Goal: Consume media (video, audio): Consume media (video, audio)

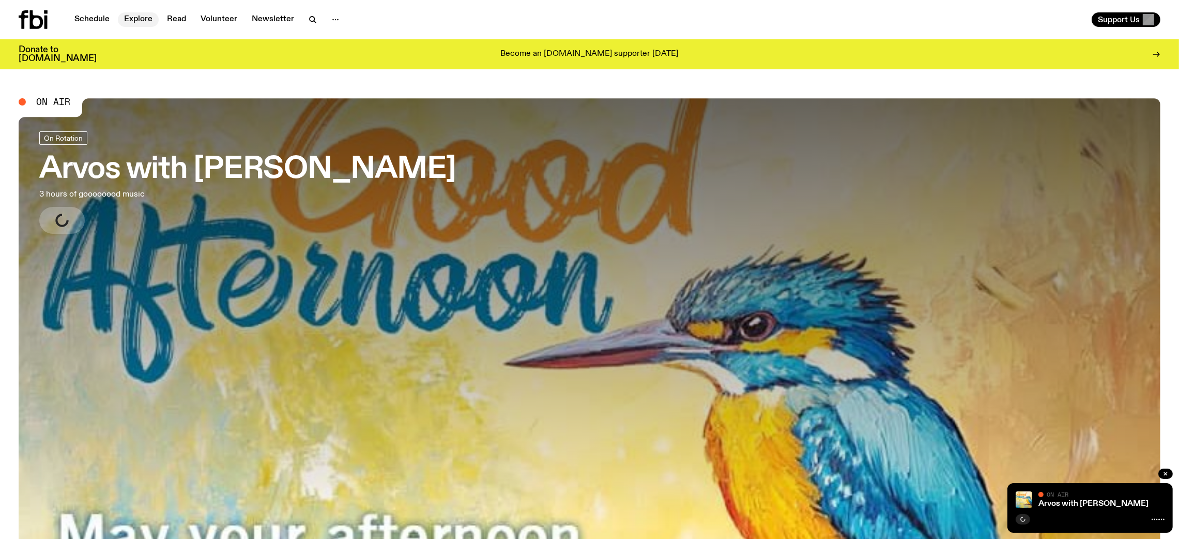
click at [126, 14] on link "Explore" at bounding box center [138, 19] width 41 height 14
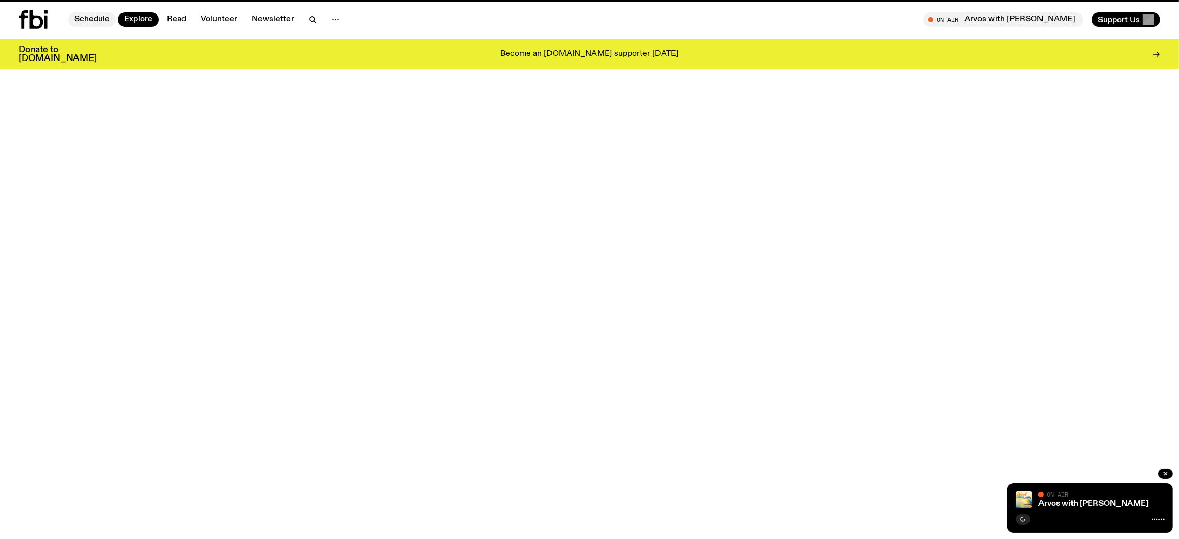
click at [85, 5] on div "Schedule Explore Read Volunteer Newsletter On Air Arvos with [PERSON_NAME] in l…" at bounding box center [589, 19] width 1179 height 39
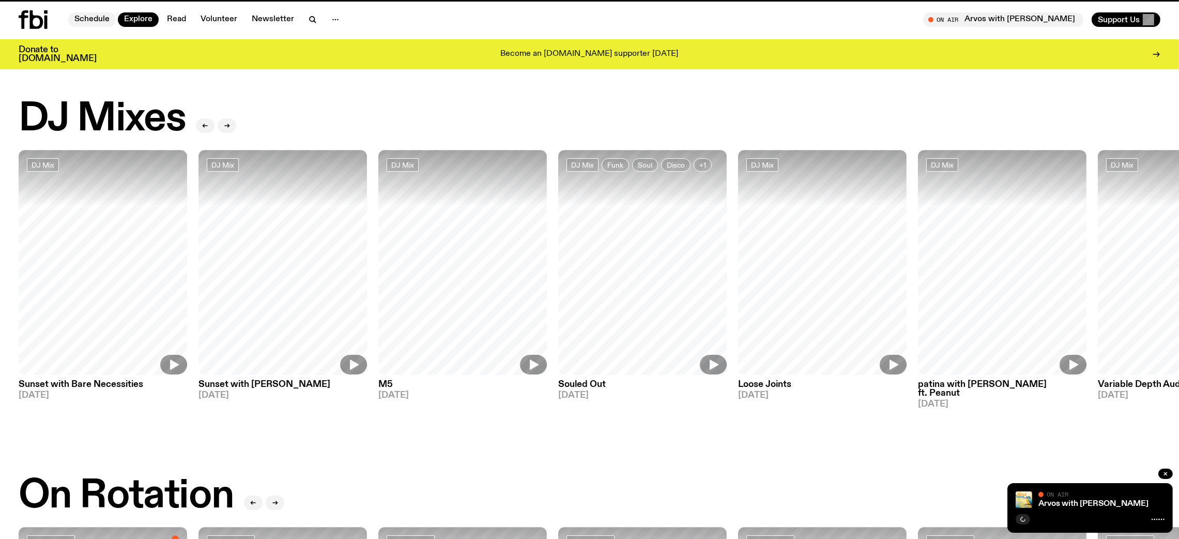
click at [85, 17] on link "Schedule" at bounding box center [92, 19] width 48 height 14
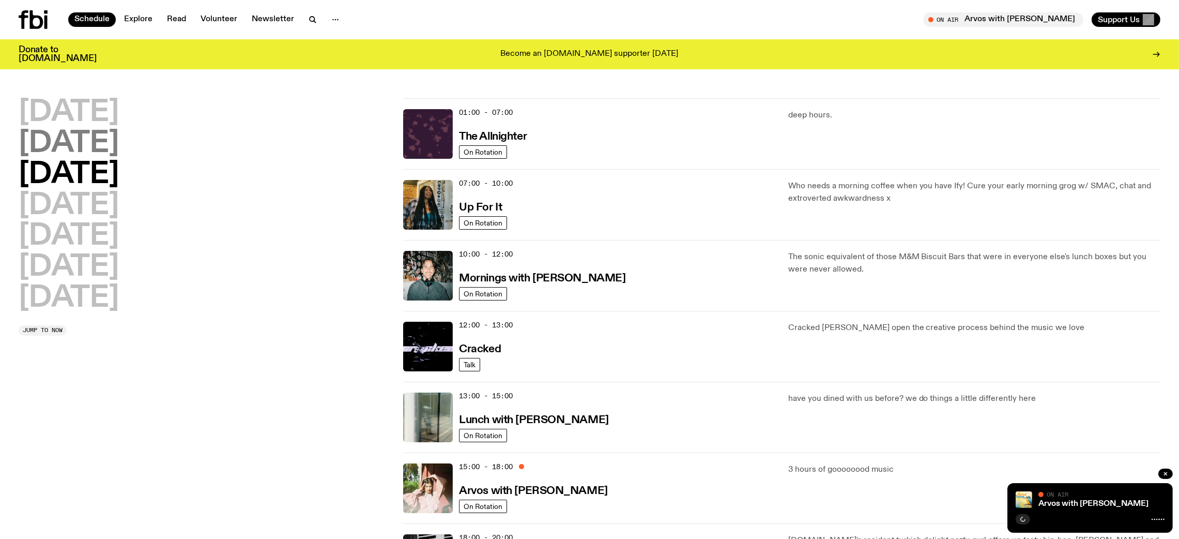
click at [119, 156] on h2 "[DATE]" at bounding box center [69, 143] width 100 height 29
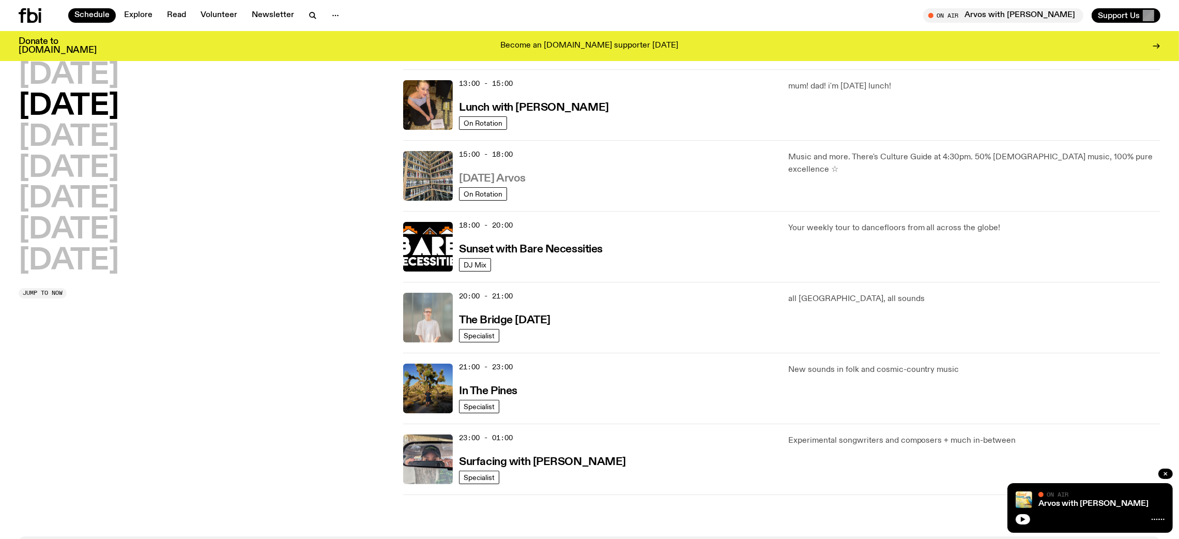
scroll to position [295, 0]
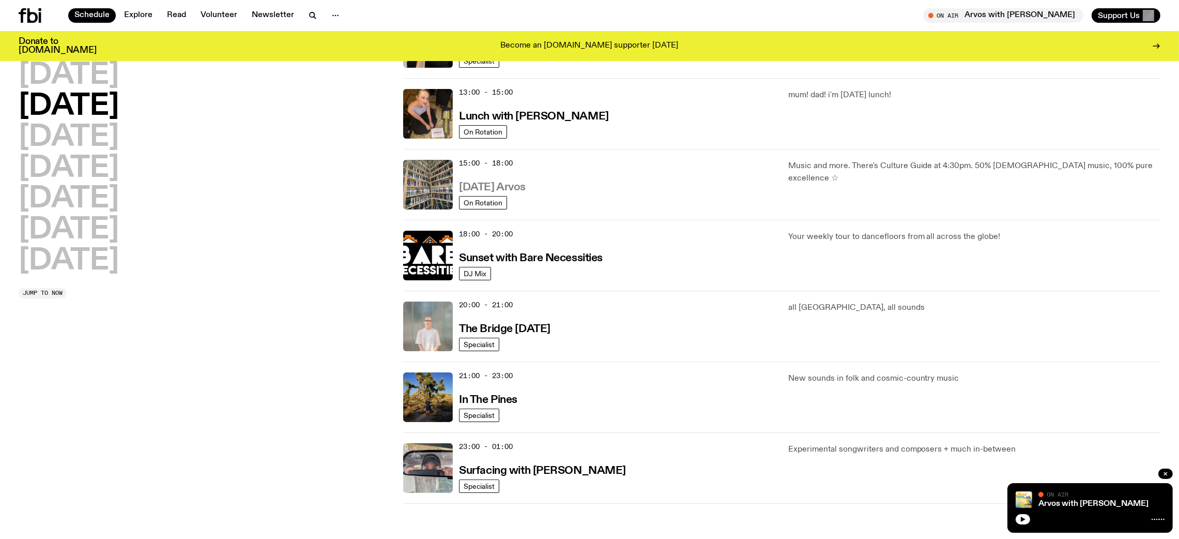
click at [517, 189] on h3 "[DATE] Arvos" at bounding box center [492, 187] width 67 height 11
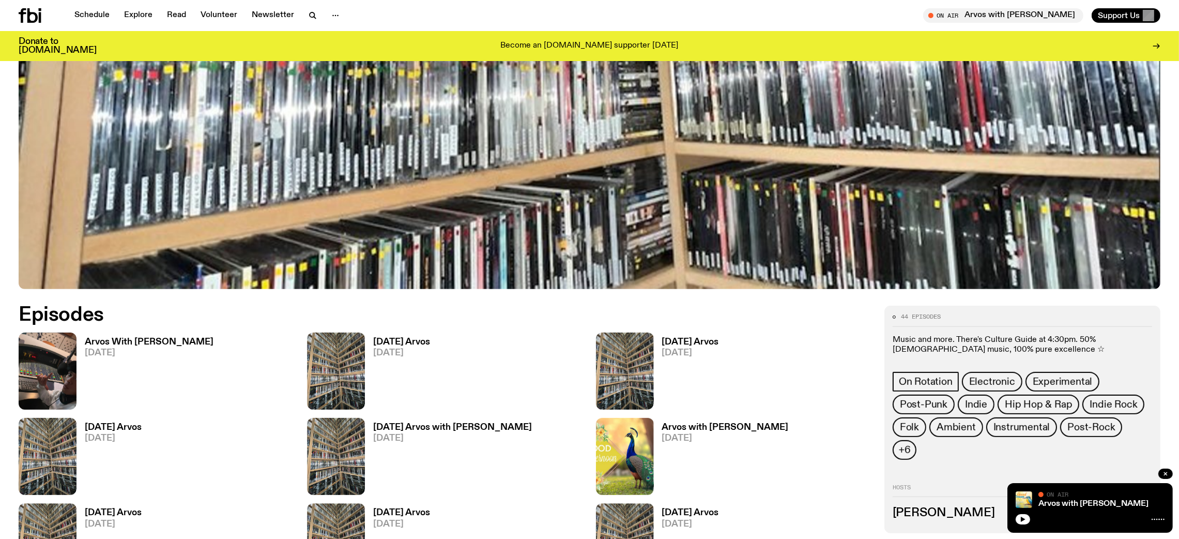
scroll to position [445, 0]
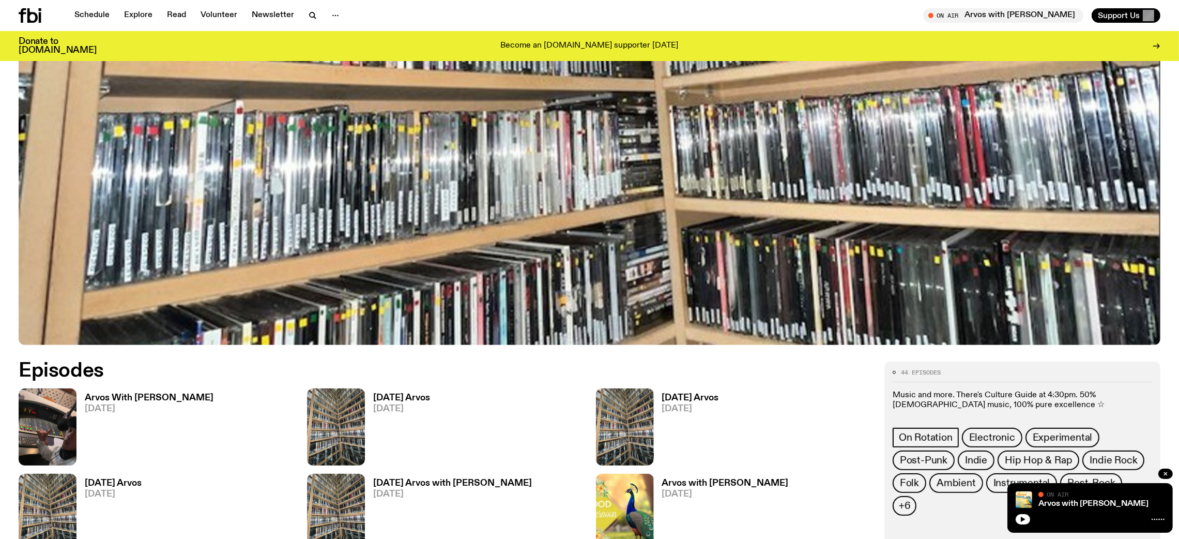
click at [134, 406] on span "[DATE]" at bounding box center [149, 408] width 129 height 9
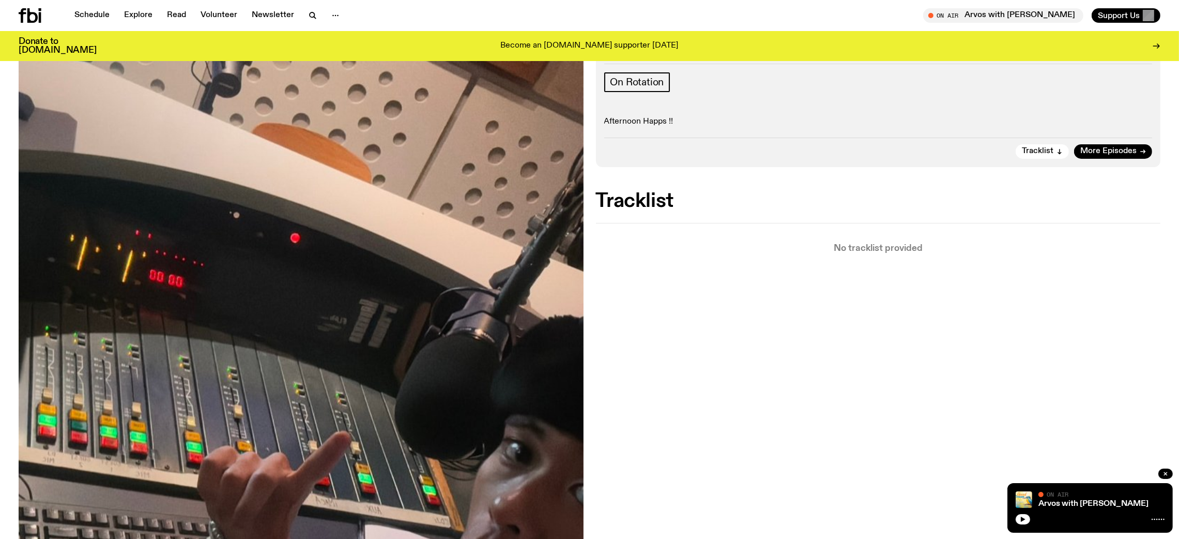
scroll to position [5, 0]
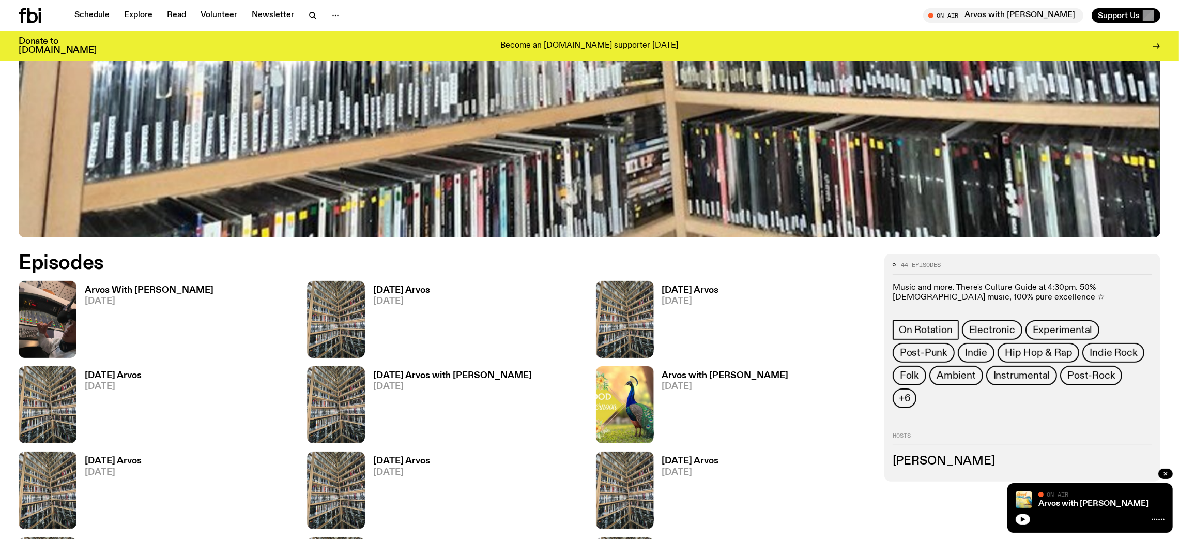
scroll to position [613, 0]
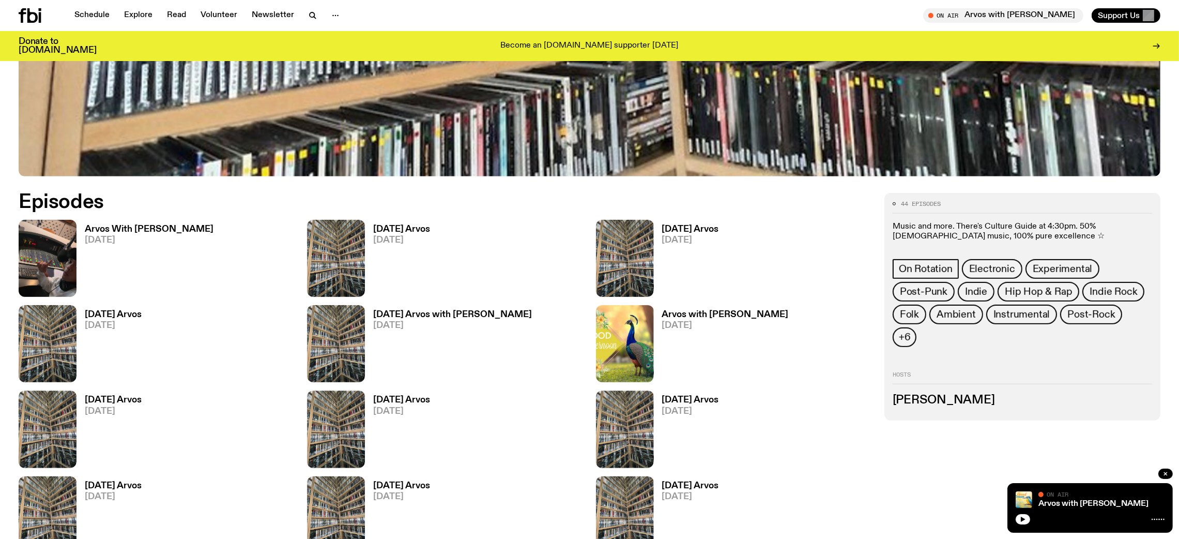
click at [78, 229] on link "Arvos With [PERSON_NAME] [DATE]" at bounding box center [145, 261] width 137 height 72
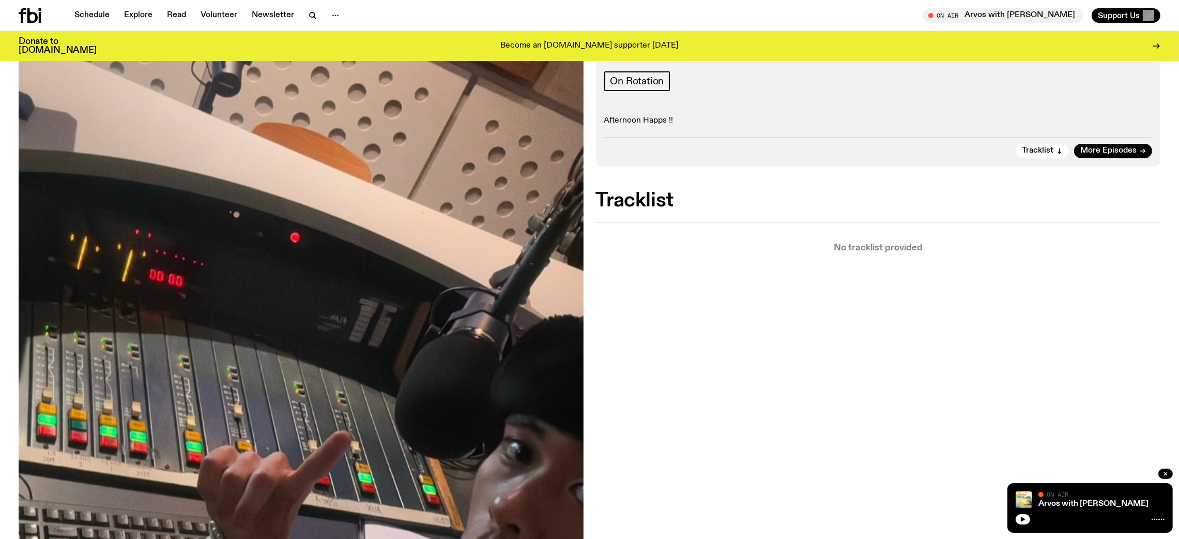
scroll to position [157, 0]
drag, startPoint x: 838, startPoint y: 247, endPoint x: 952, endPoint y: 369, distance: 167.2
click at [952, 369] on div "Aired on [DATE] 3:00pm On Rotation Afternoon Happs !! Tracklist More Episodes T…" at bounding box center [589, 443] width 1179 height 802
click at [1038, 148] on span "Tracklist" at bounding box center [1038, 151] width 32 height 8
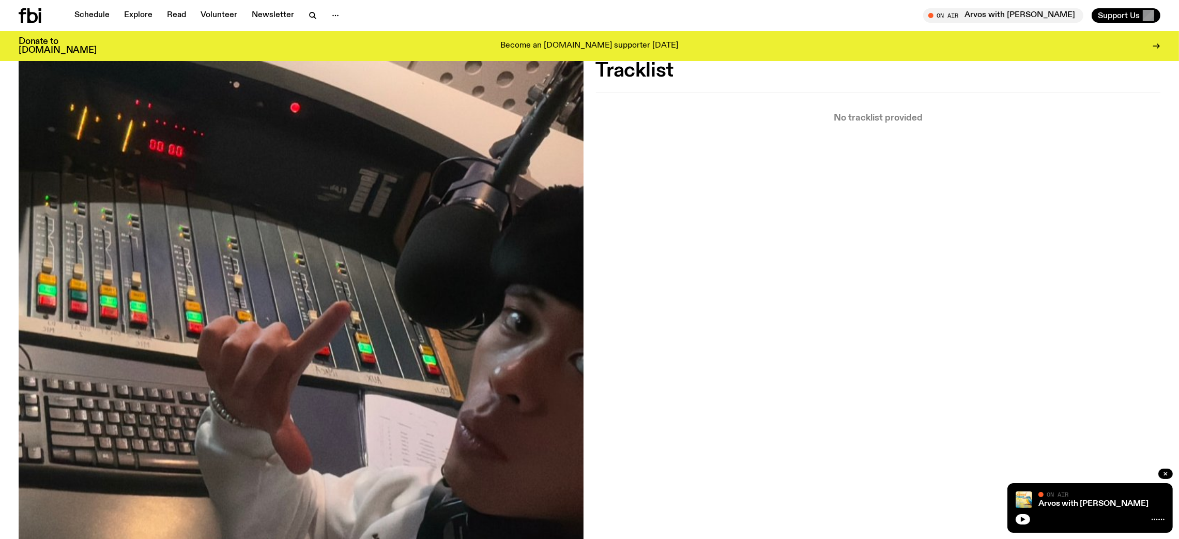
click at [860, 126] on div "Aired on [DATE] 3:00pm On Rotation Afternoon Happs !! Tracklist More Episodes T…" at bounding box center [589, 314] width 1179 height 802
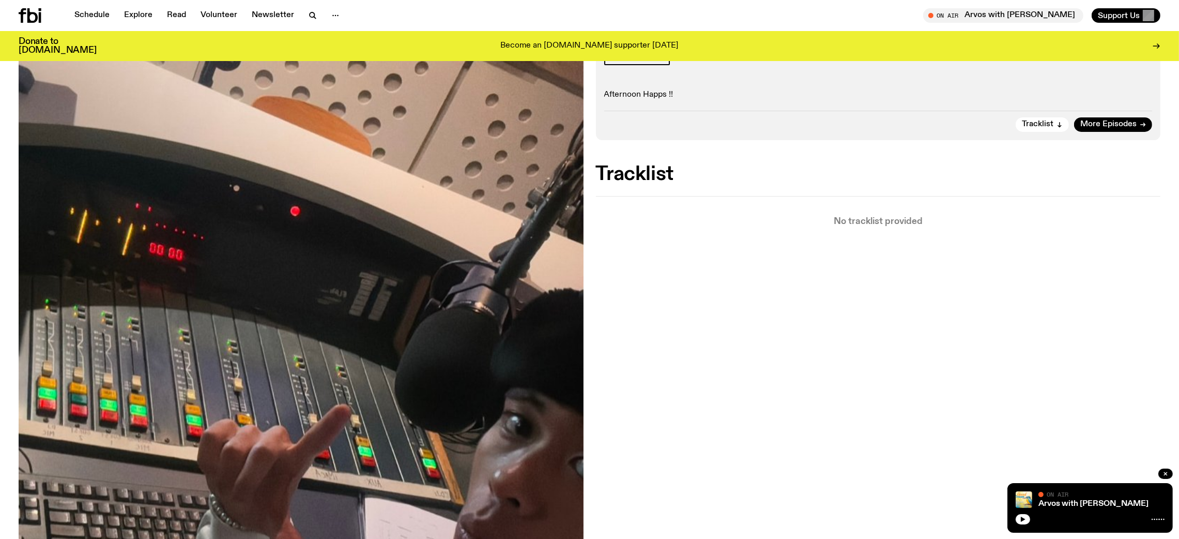
scroll to position [0, 0]
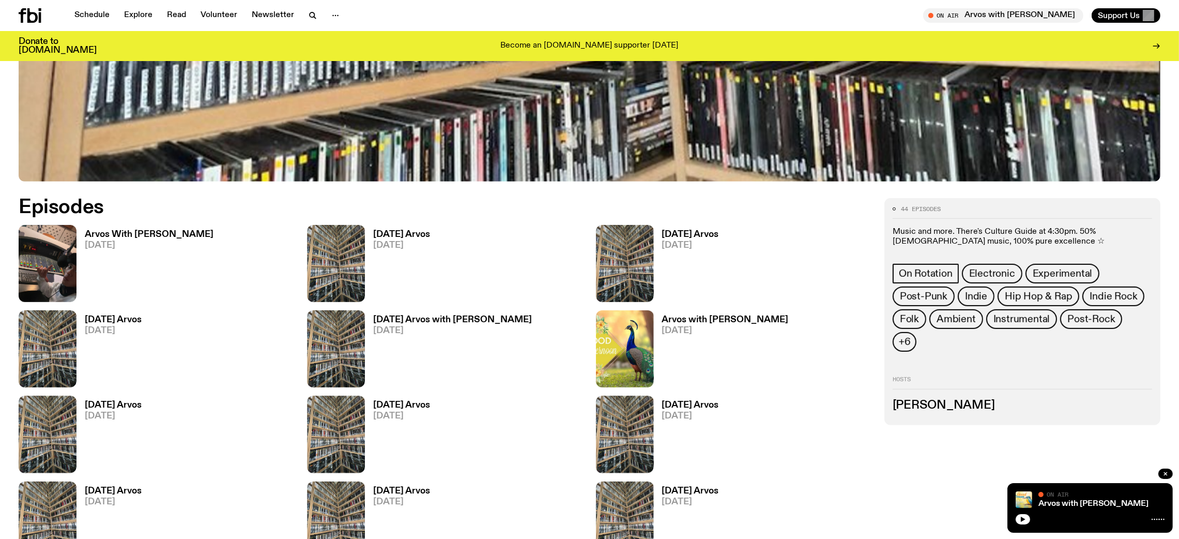
scroll to position [605, 0]
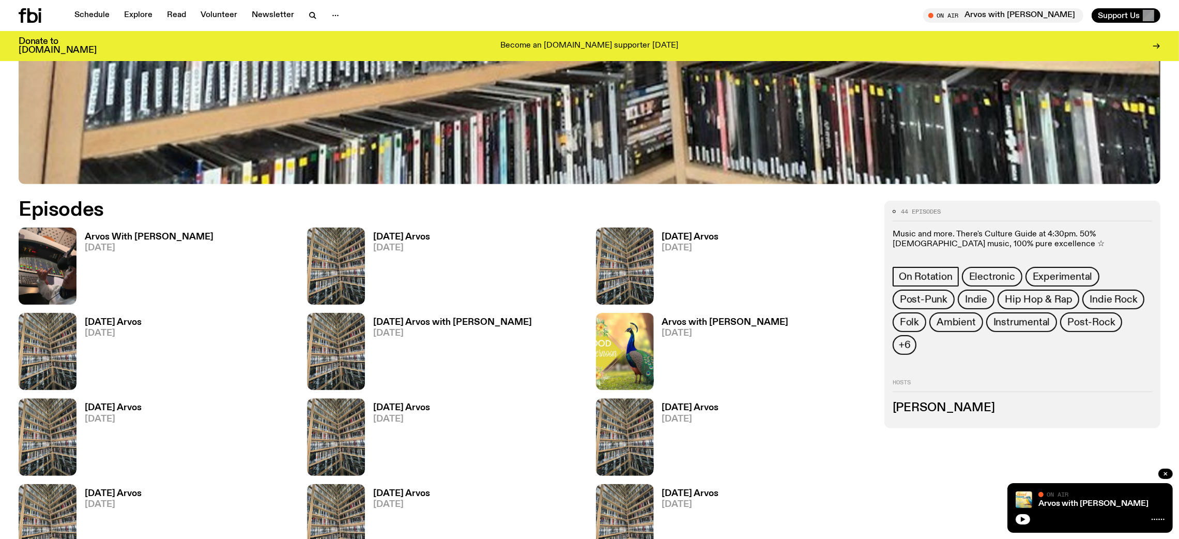
click at [947, 402] on h3 "[PERSON_NAME]" at bounding box center [1023, 407] width 260 height 11
drag, startPoint x: 981, startPoint y: 389, endPoint x: 887, endPoint y: 387, distance: 94.1
click at [887, 387] on div "44 episodes Music and more. There's Culture Guide at 4:30pm. 50% Australian mus…" at bounding box center [1023, 315] width 276 height 228
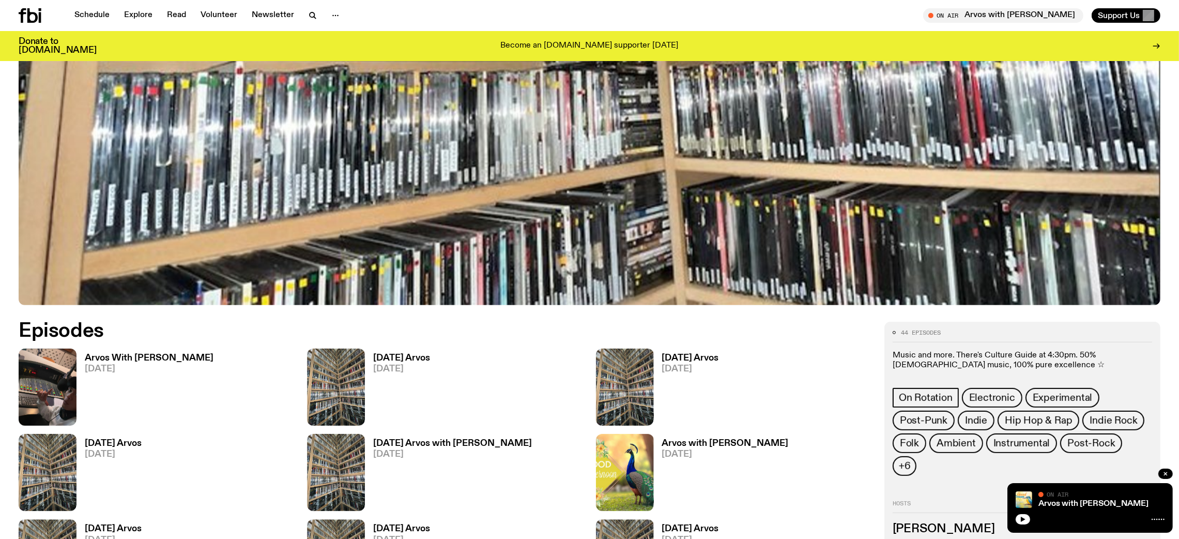
scroll to position [696, 0]
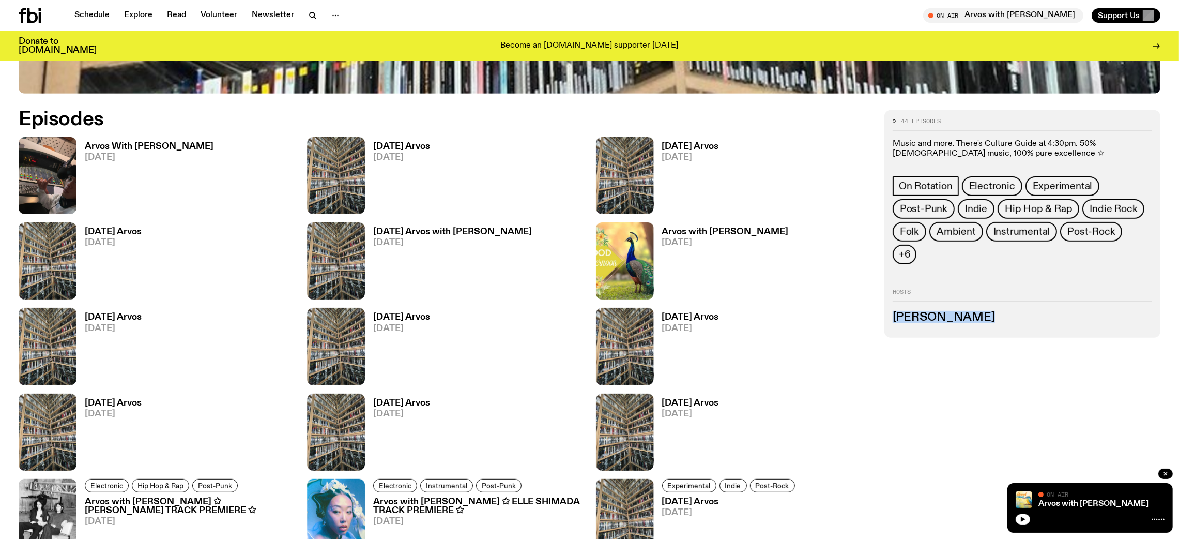
drag, startPoint x: 986, startPoint y: 293, endPoint x: 887, endPoint y: 307, distance: 99.7
click at [887, 307] on div "44 episodes Music and more. There's Culture Guide at 4:30pm. 50% Australian mus…" at bounding box center [1023, 224] width 276 height 228
copy h3 "[PERSON_NAME]"
click at [190, 141] on div "Arvos With [PERSON_NAME] [DATE]" at bounding box center [145, 175] width 137 height 77
click at [235, 222] on div "Arvos With [PERSON_NAME] [DATE]" at bounding box center [157, 260] width 276 height 77
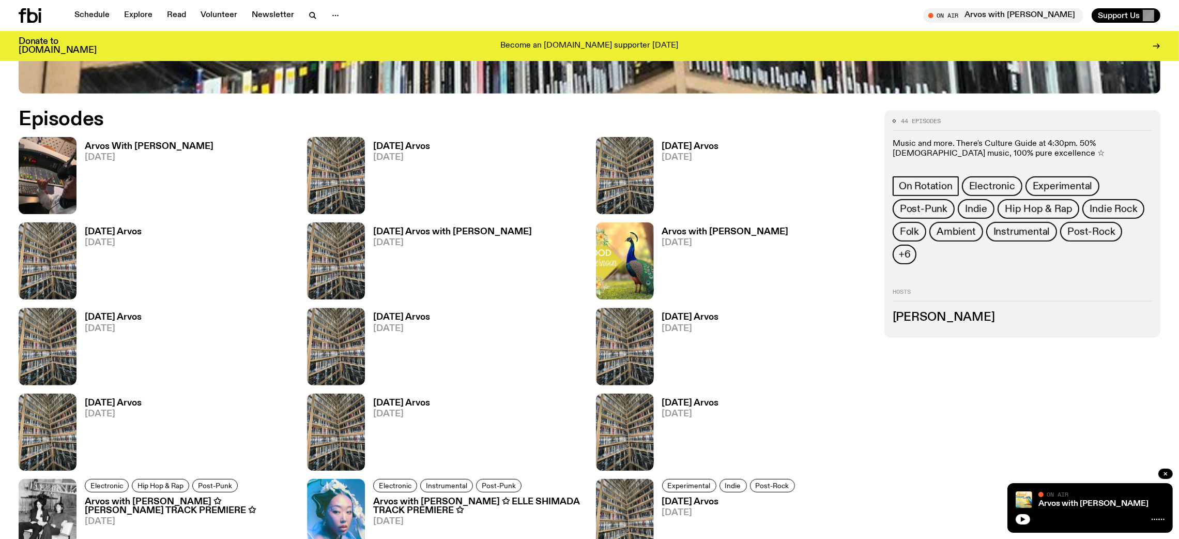
click at [151, 145] on h3 "Arvos With [PERSON_NAME]" at bounding box center [149, 146] width 129 height 9
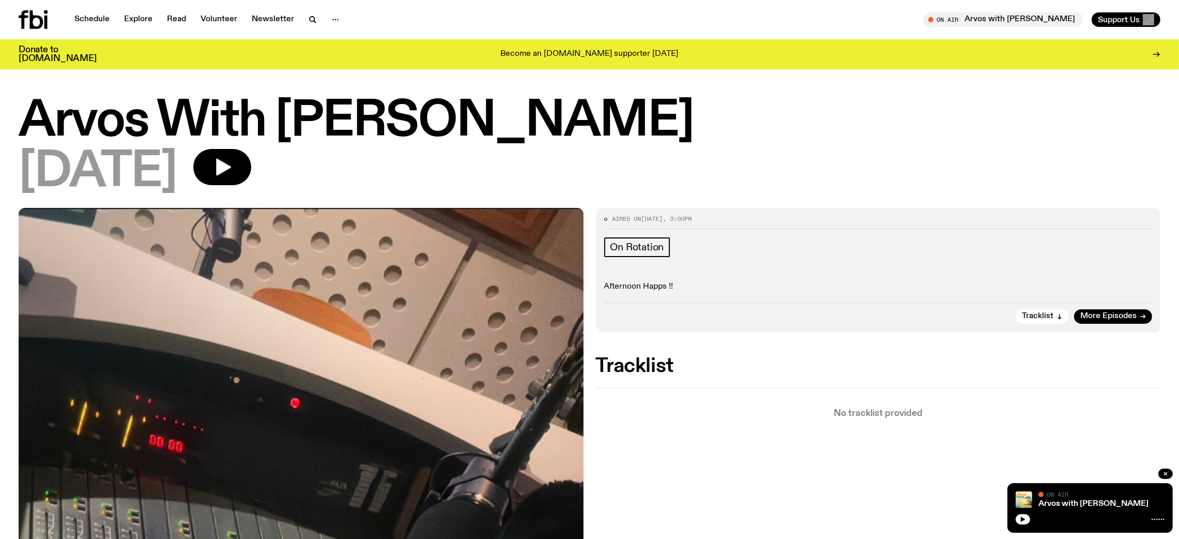
drag, startPoint x: 272, startPoint y: 115, endPoint x: 613, endPoint y: 124, distance: 340.4
click at [613, 124] on h1 "Arvos With [PERSON_NAME]" at bounding box center [590, 121] width 1142 height 47
copy h1 "[PERSON_NAME]"
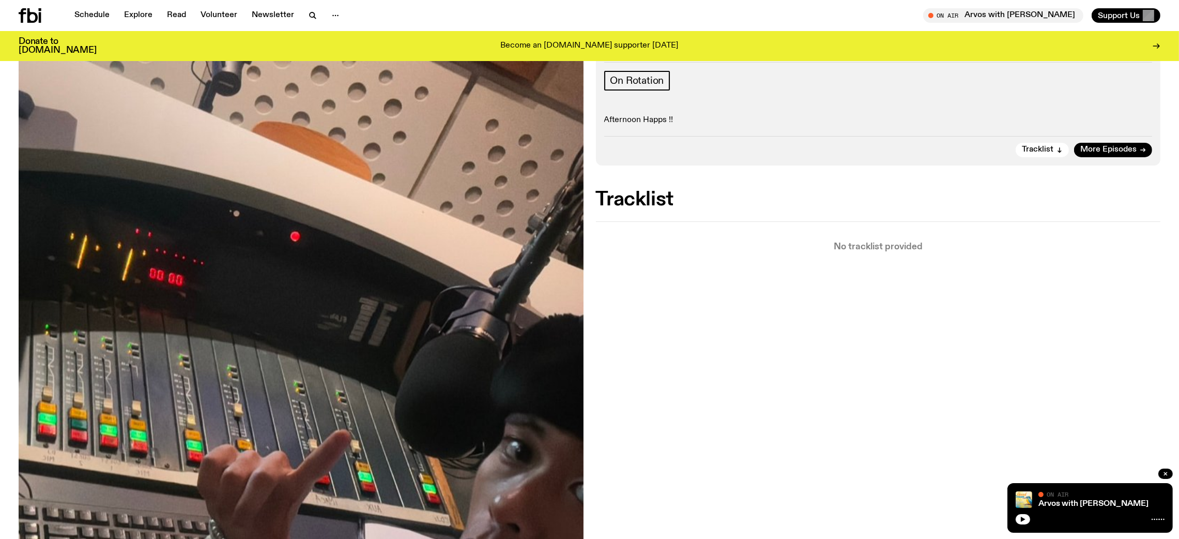
click at [793, 345] on div "Aired on [DATE] 3:00pm On Rotation Afternoon Happs !! Tracklist More Episodes T…" at bounding box center [589, 442] width 1179 height 802
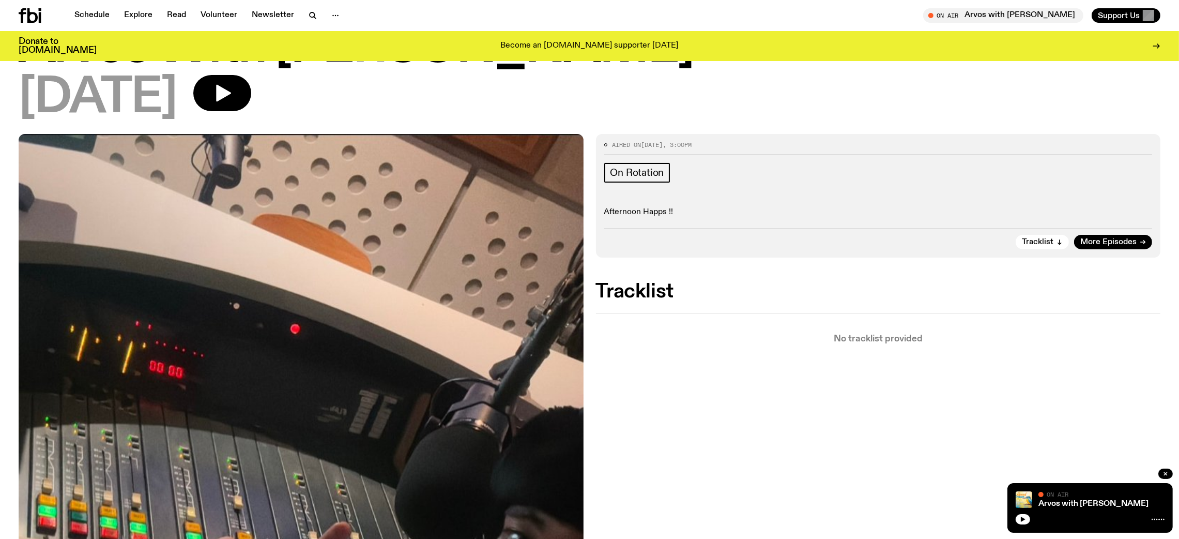
scroll to position [44, 0]
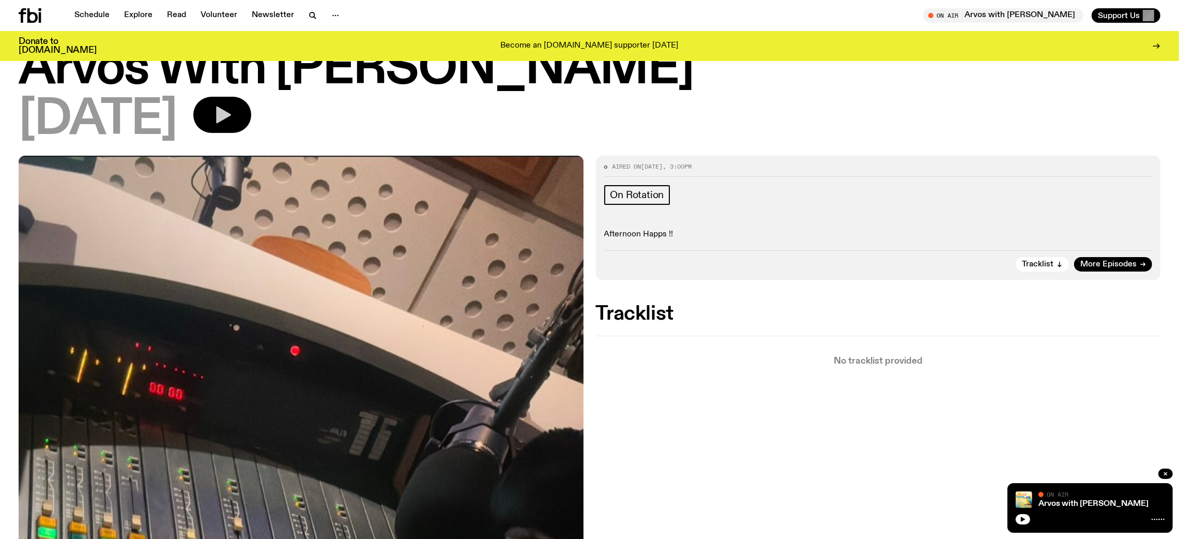
click at [233, 124] on icon "button" at bounding box center [222, 114] width 21 height 21
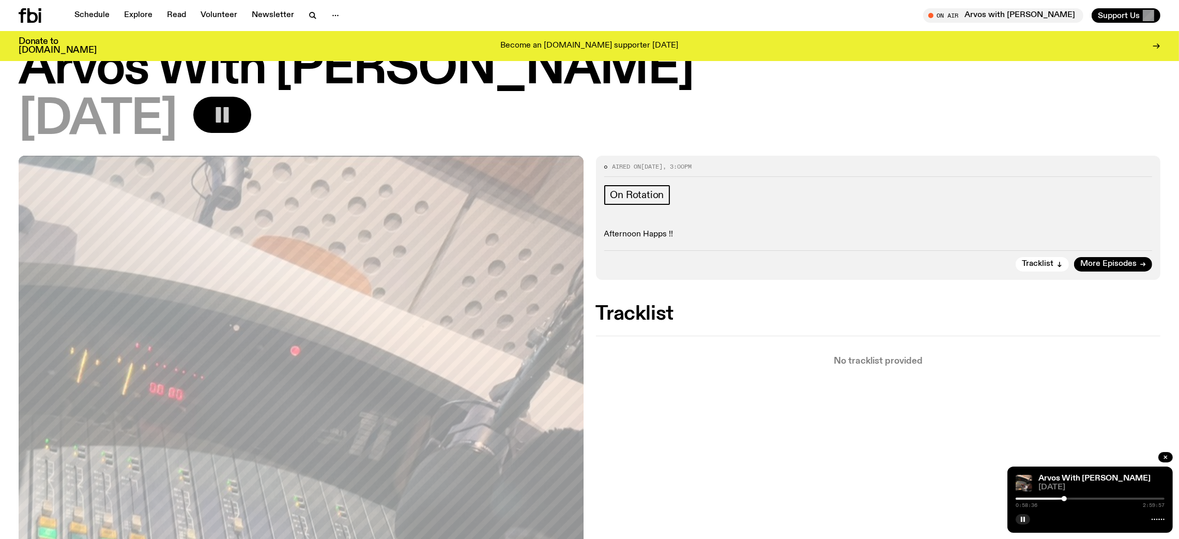
drag, startPoint x: 1016, startPoint y: 496, endPoint x: 1065, endPoint y: 494, distance: 49.1
click at [1065, 494] on div "Arvos With [PERSON_NAME] [DATE] 0:58:36 2:59:57" at bounding box center [1090, 499] width 165 height 66
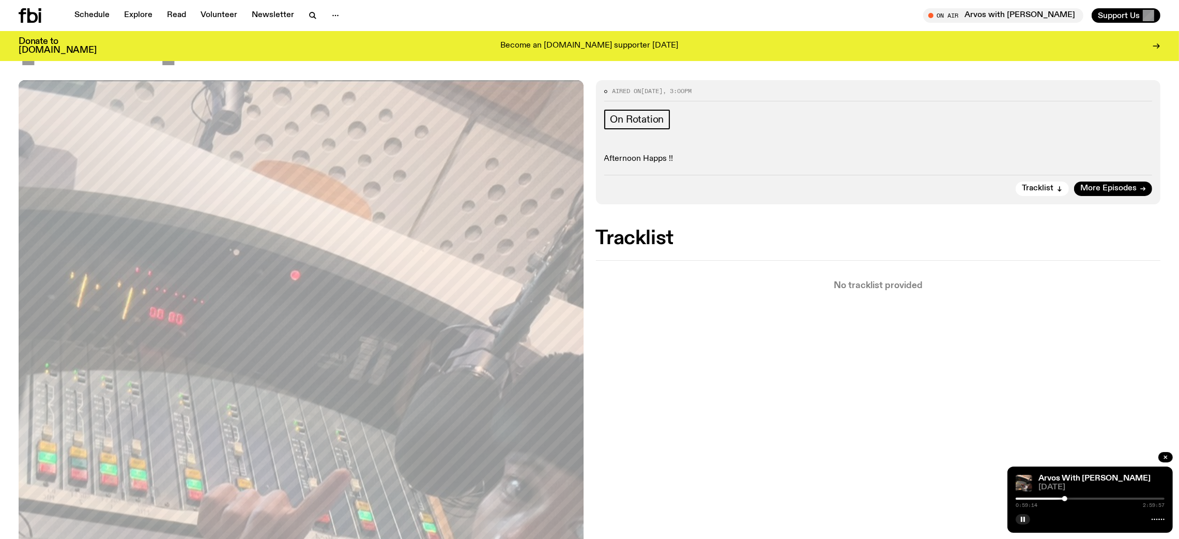
scroll to position [181, 0]
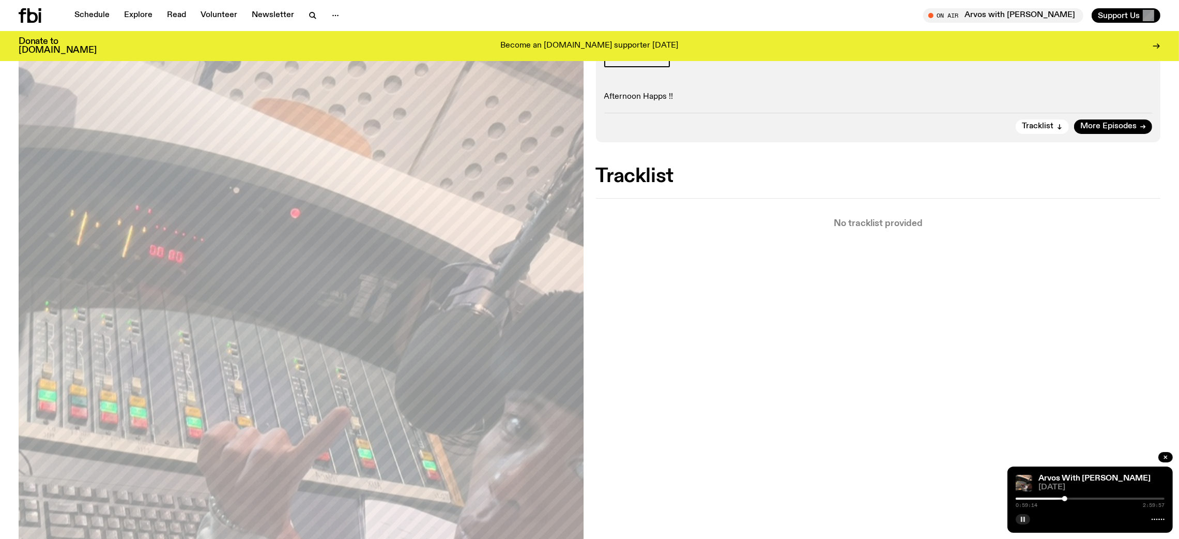
click at [1022, 520] on rect "button" at bounding box center [1022, 519] width 2 height 5
click at [1022, 520] on icon "button" at bounding box center [1023, 519] width 5 height 5
click at [1162, 518] on icon at bounding box center [1158, 519] width 13 height 8
click at [827, 327] on div "Aired on [DATE] 3:00pm On Rotation Afternoon Happs !! Tracklist More Episodes T…" at bounding box center [589, 419] width 1179 height 802
click at [1013, 516] on div "Arvos With [PERSON_NAME] [DATE] 0:59:14 2:59:57" at bounding box center [1090, 499] width 165 height 66
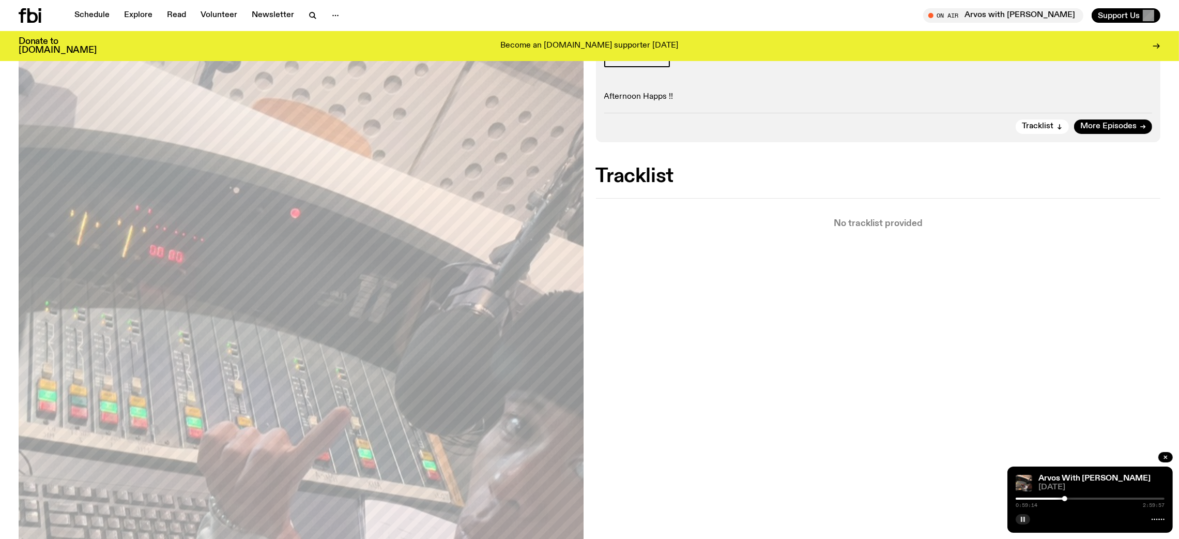
click at [1017, 517] on button "button" at bounding box center [1023, 519] width 14 height 10
click at [1020, 518] on icon "button" at bounding box center [1023, 519] width 6 height 6
click at [1066, 497] on div at bounding box center [1065, 498] width 5 height 5
click at [1065, 497] on div at bounding box center [1065, 498] width 5 height 5
click at [1023, 520] on icon "button" at bounding box center [1023, 519] width 6 height 6
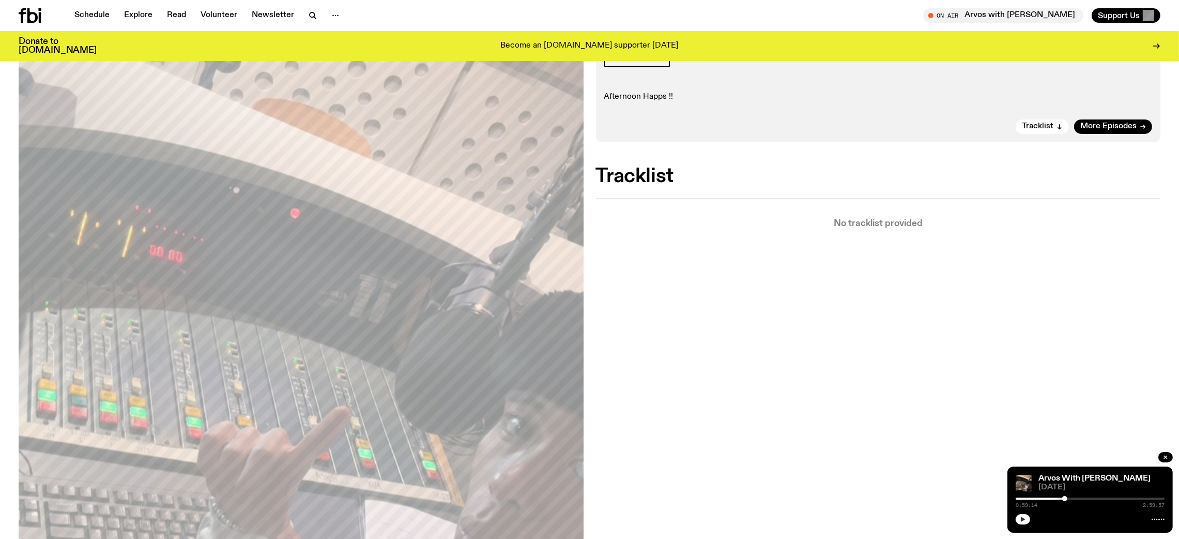
click at [1023, 520] on icon "button" at bounding box center [1023, 519] width 5 height 5
click at [1063, 496] on div at bounding box center [1063, 498] width 5 height 5
click at [1028, 522] on button "button" at bounding box center [1023, 519] width 14 height 10
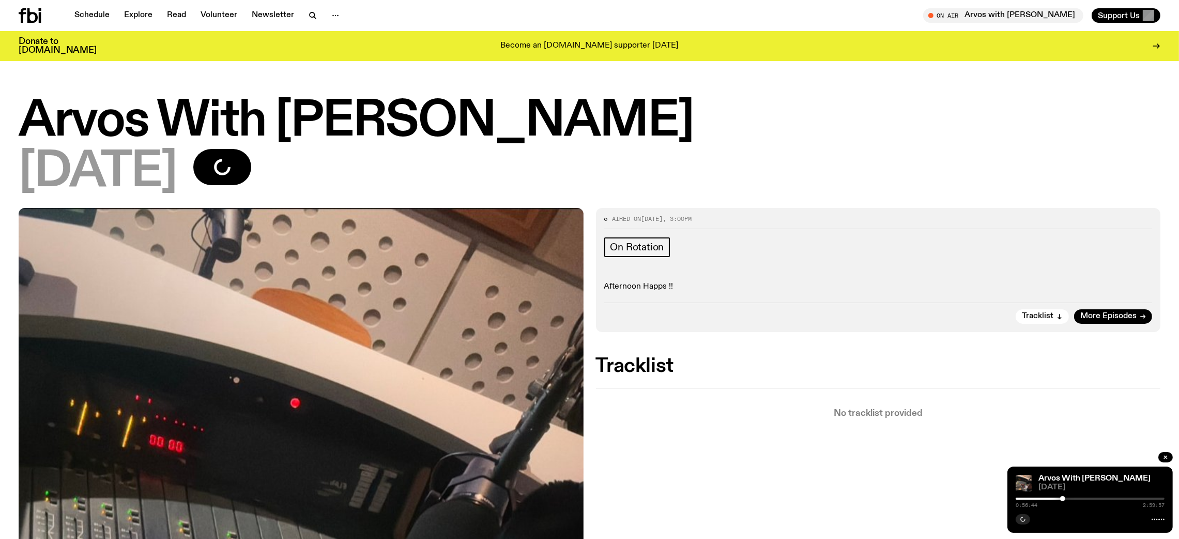
scroll to position [184, 0]
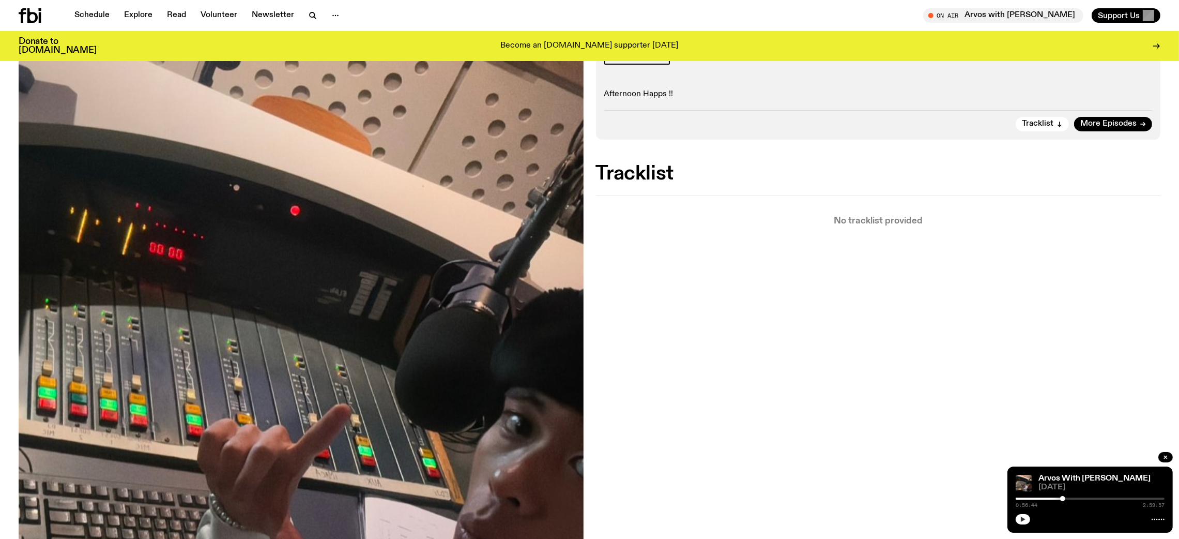
click at [1025, 518] on icon "button" at bounding box center [1023, 519] width 6 height 6
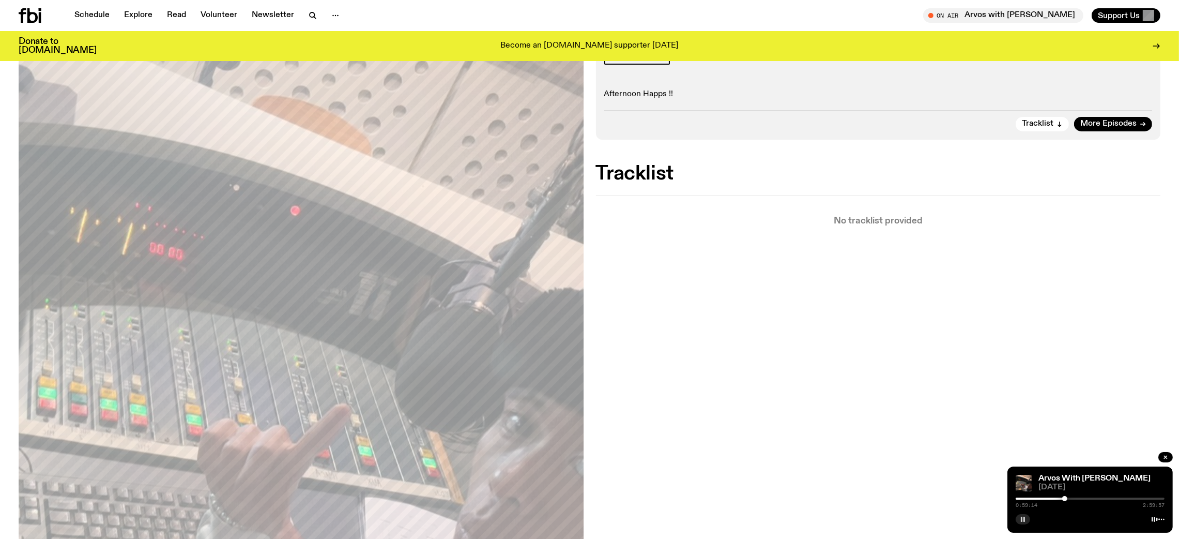
click at [1065, 496] on div at bounding box center [1065, 498] width 5 height 5
click at [1067, 496] on div at bounding box center [1066, 498] width 5 height 5
click at [1068, 499] on div at bounding box center [1067, 498] width 5 height 5
click at [1070, 499] on div at bounding box center [1069, 498] width 5 height 5
click at [1026, 483] on img at bounding box center [1024, 483] width 17 height 17
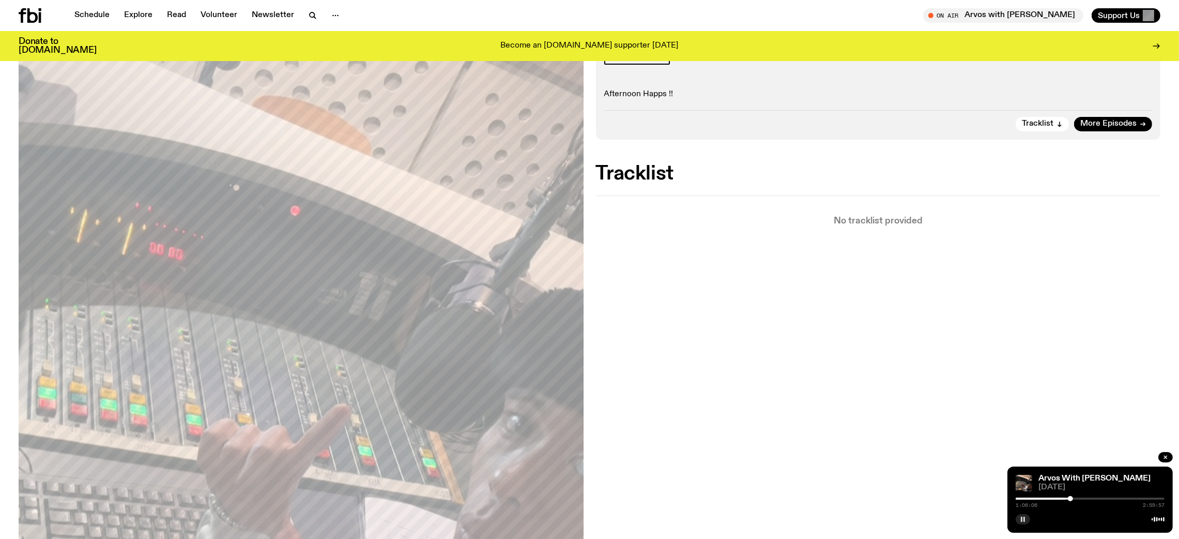
click at [1071, 498] on div at bounding box center [1070, 498] width 5 height 5
click at [1073, 498] on div at bounding box center [1072, 498] width 5 height 5
click at [1074, 498] on div at bounding box center [1073, 498] width 5 height 5
click at [1075, 498] on div at bounding box center [1075, 498] width 5 height 5
click at [1078, 498] on div at bounding box center [1077, 498] width 5 height 5
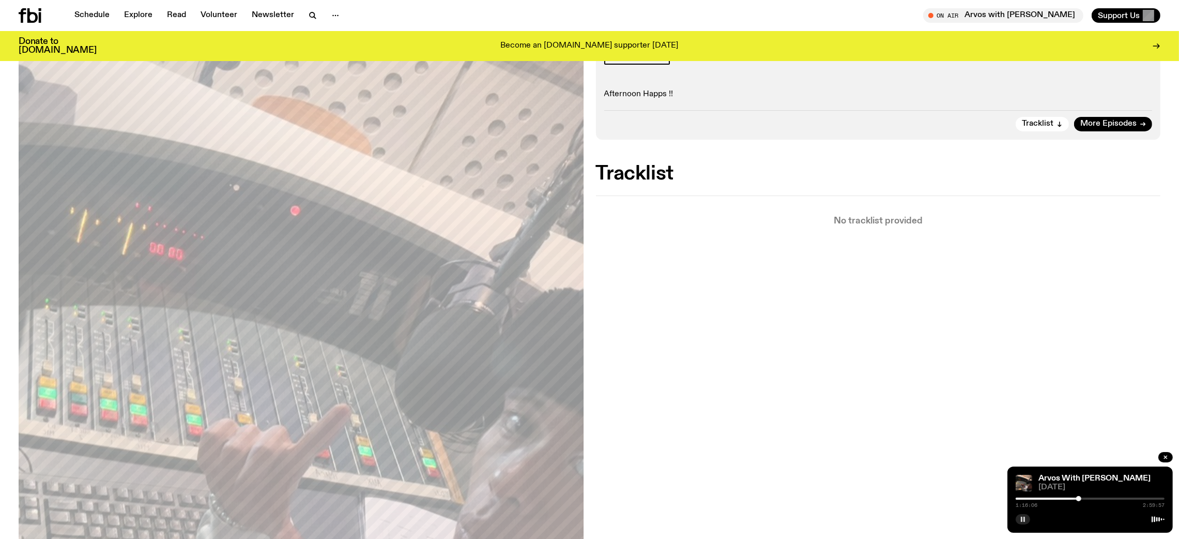
click at [1079, 498] on div at bounding box center [1079, 498] width 5 height 5
click at [1080, 497] on div at bounding box center [1080, 498] width 5 height 5
click at [1082, 497] on div at bounding box center [1081, 498] width 5 height 5
click at [1085, 499] on div at bounding box center [1085, 498] width 5 height 5
click at [1088, 499] on div at bounding box center [1087, 498] width 5 height 5
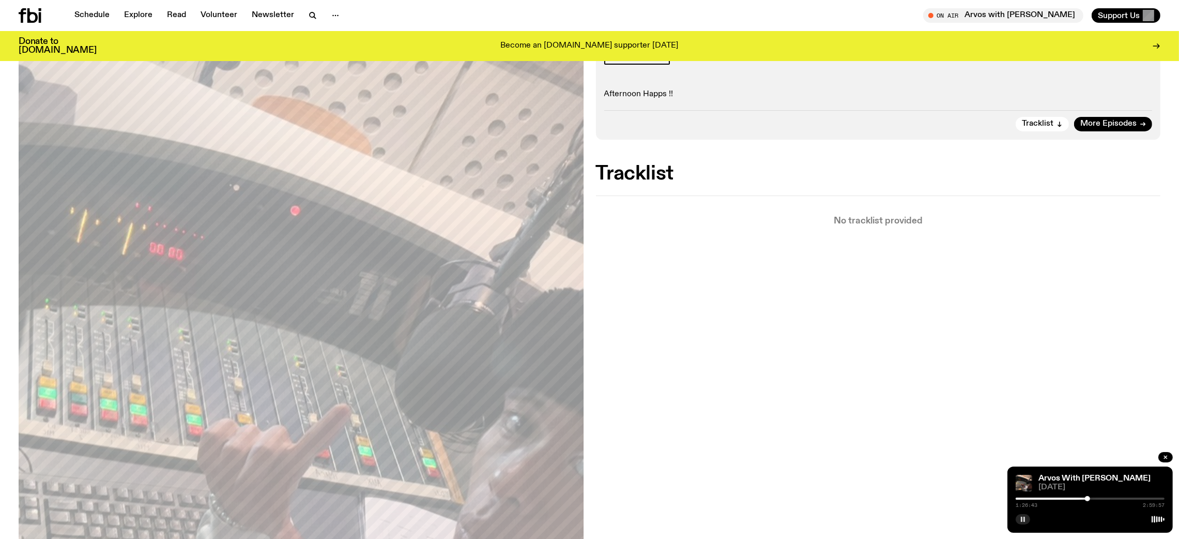
click at [1088, 499] on div at bounding box center [1087, 498] width 5 height 5
click at [1090, 499] on div at bounding box center [1089, 498] width 5 height 5
click at [1094, 499] on div at bounding box center [1092, 498] width 5 height 5
click at [1096, 499] on div at bounding box center [1095, 498] width 5 height 5
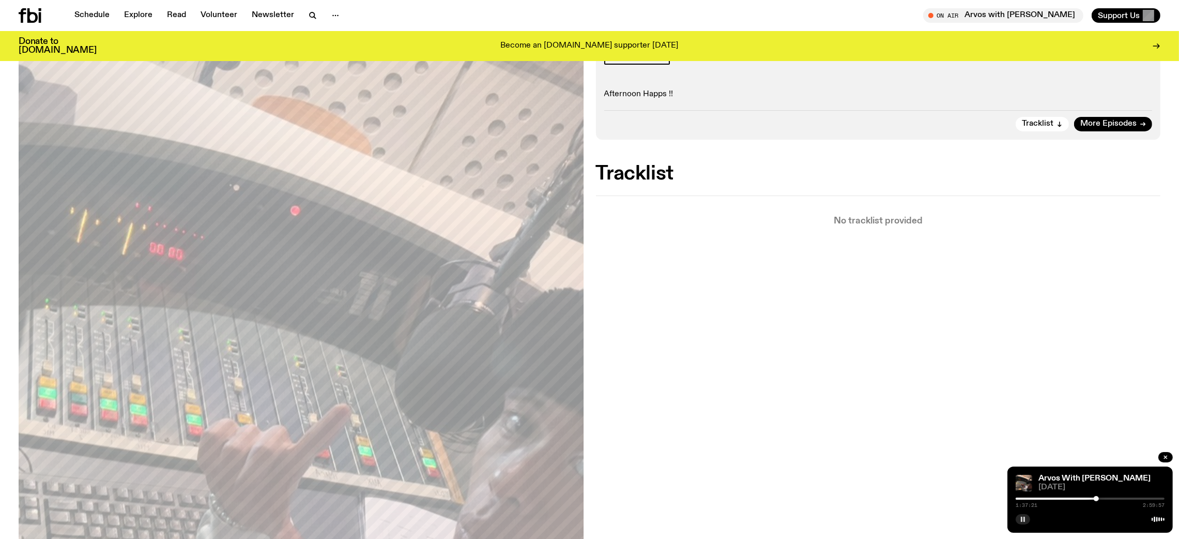
click at [1097, 499] on div at bounding box center [1096, 498] width 5 height 5
click at [1100, 501] on div at bounding box center [1099, 498] width 5 height 5
click at [1103, 502] on div "1:44:50 2:59:57" at bounding box center [1090, 501] width 149 height 12
click at [1105, 497] on div at bounding box center [1104, 498] width 5 height 5
click at [1021, 519] on icon "button" at bounding box center [1023, 519] width 6 height 6
